Goal: Find specific page/section: Find specific page/section

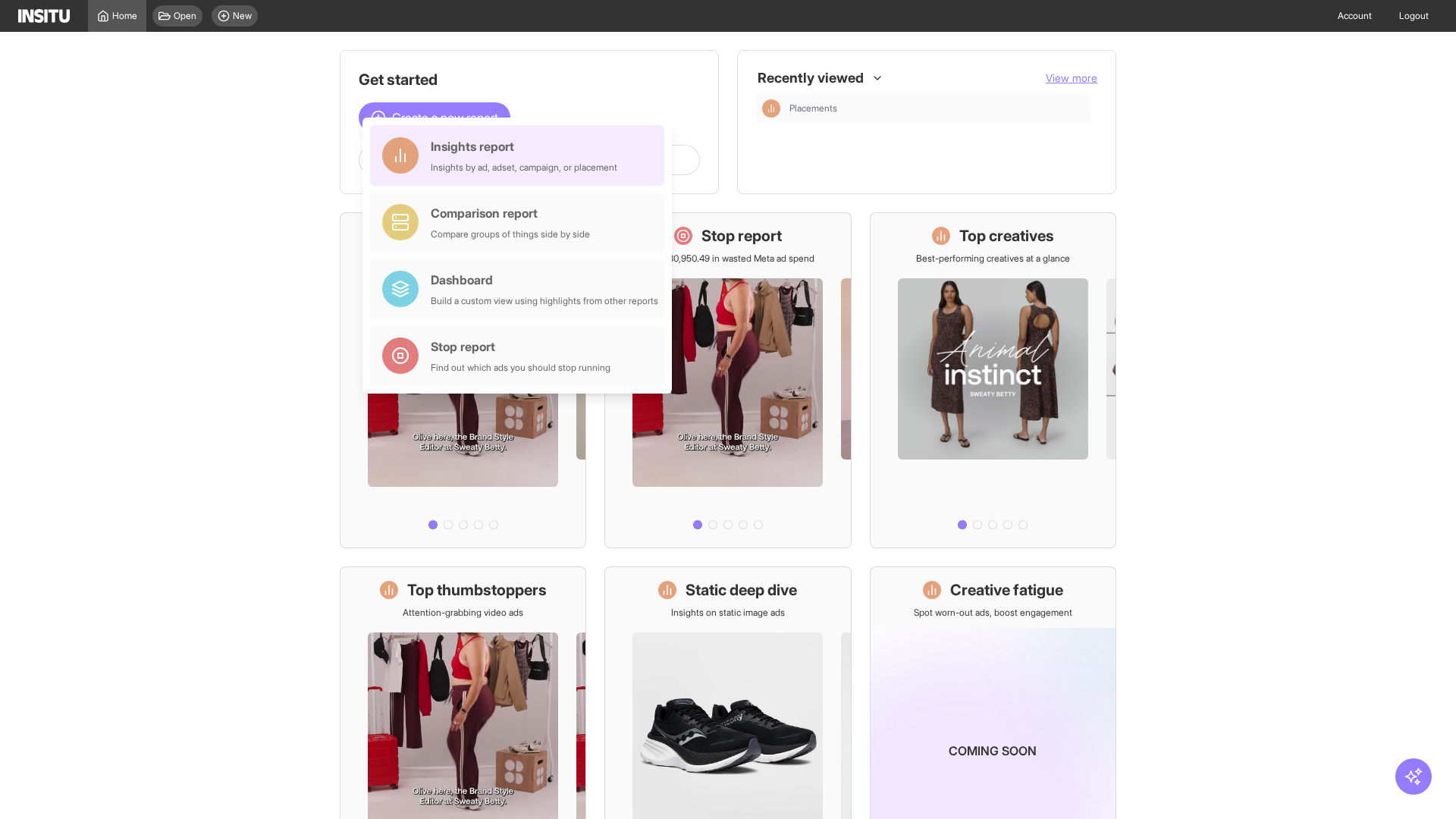
click at [521, 156] on div "Insights report Insights by ad, adset, campaign, or placement" at bounding box center [524, 156] width 187 height 37
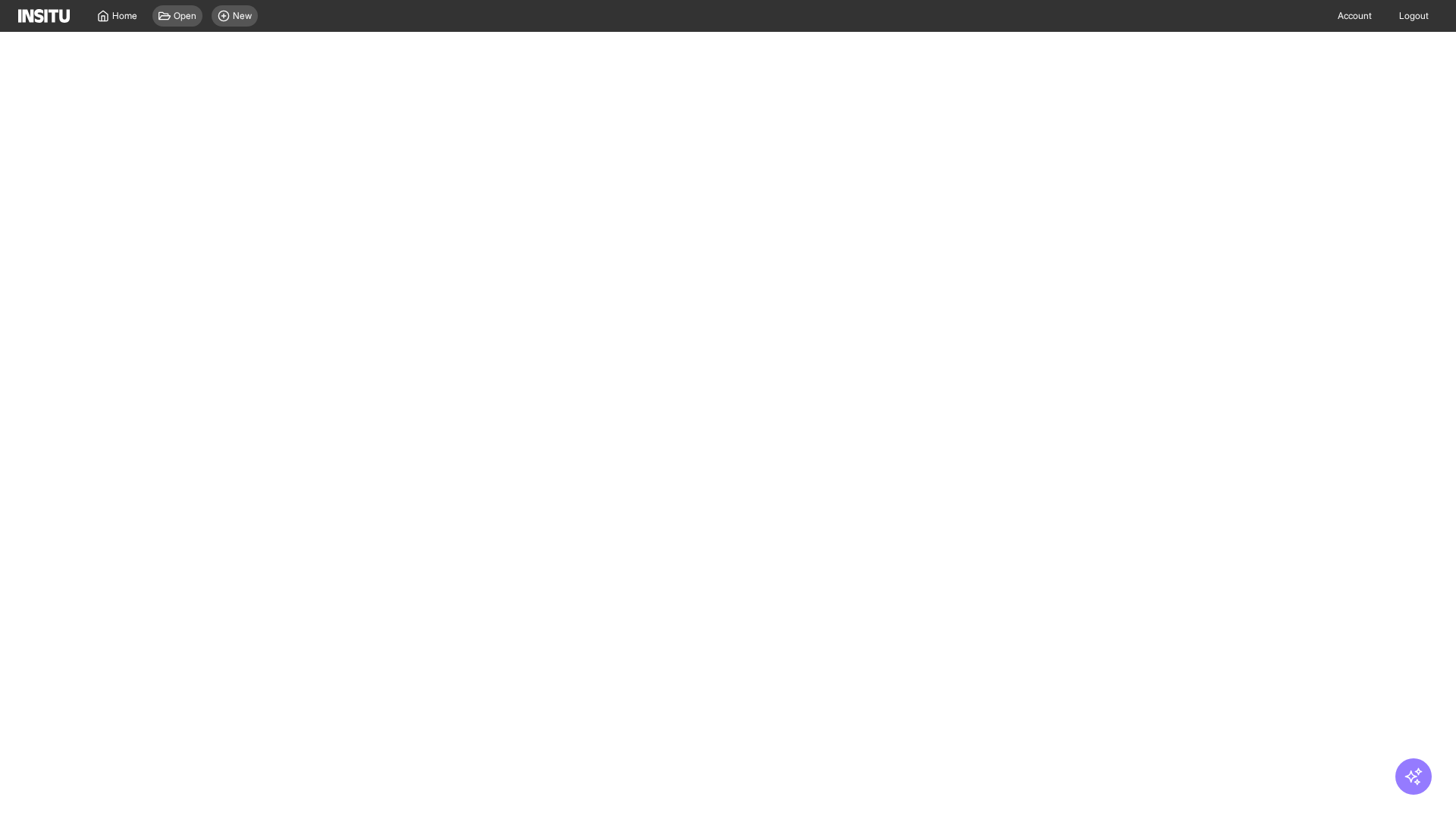
select select "**"
